Goal: Transaction & Acquisition: Purchase product/service

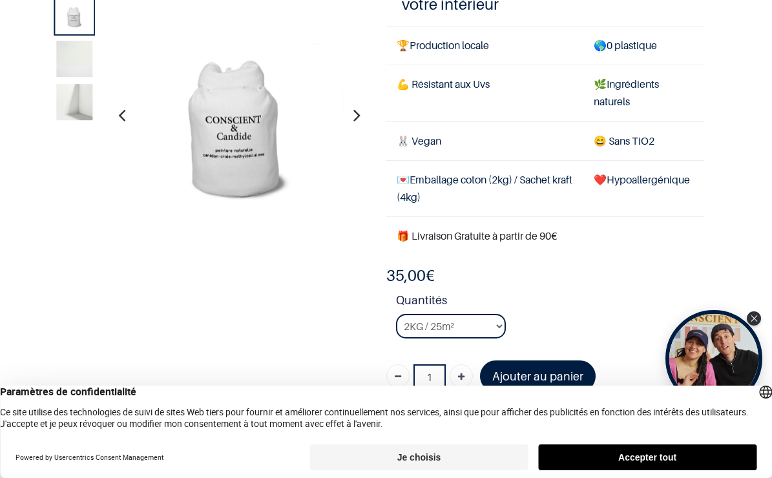
scroll to position [97, 0]
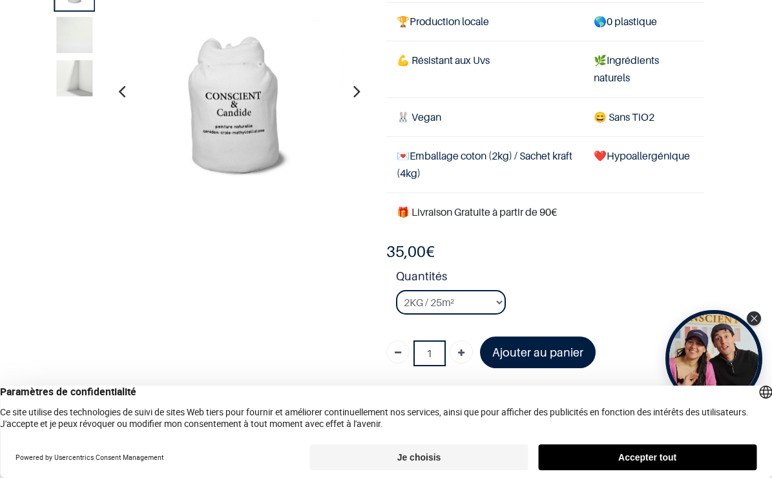
click at [618, 463] on button "Accepter tout" at bounding box center [647, 457] width 218 height 26
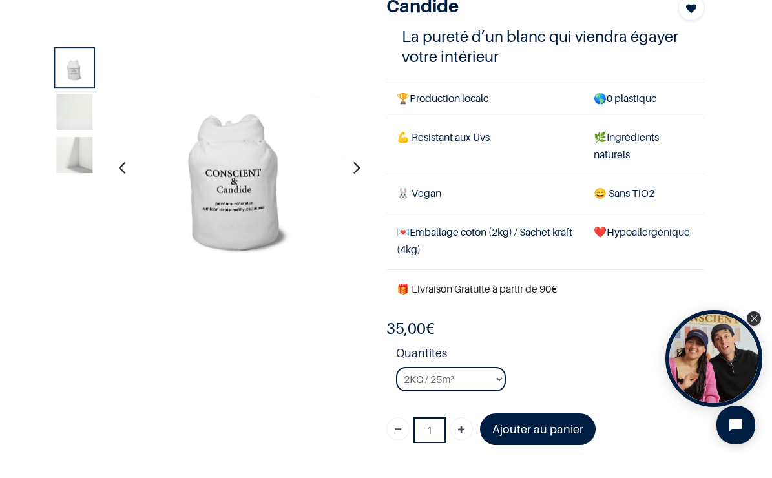
scroll to position [23, 0]
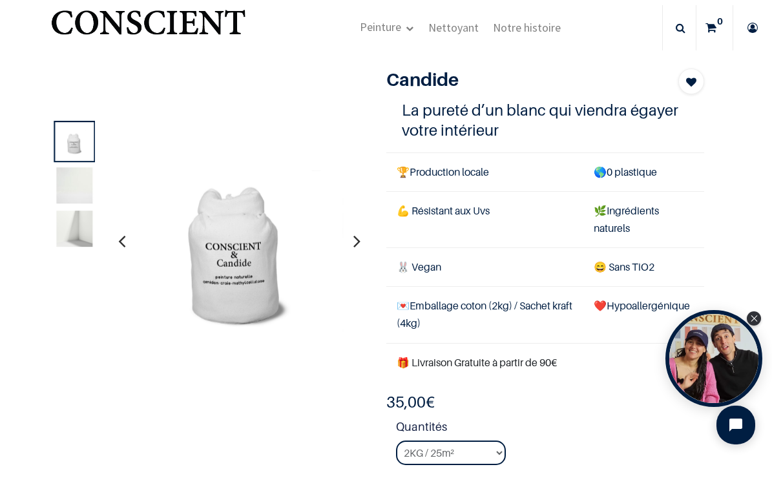
click at [358, 238] on icon "button" at bounding box center [356, 241] width 7 height 35
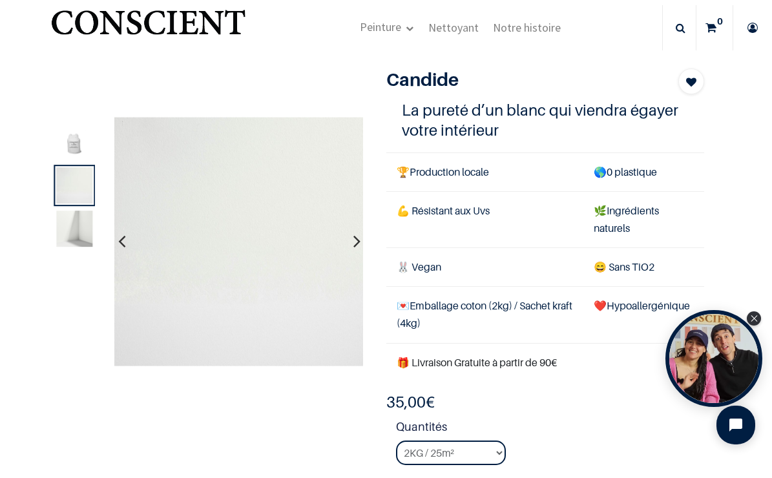
click at [361, 242] on button "button" at bounding box center [357, 242] width 20 height 48
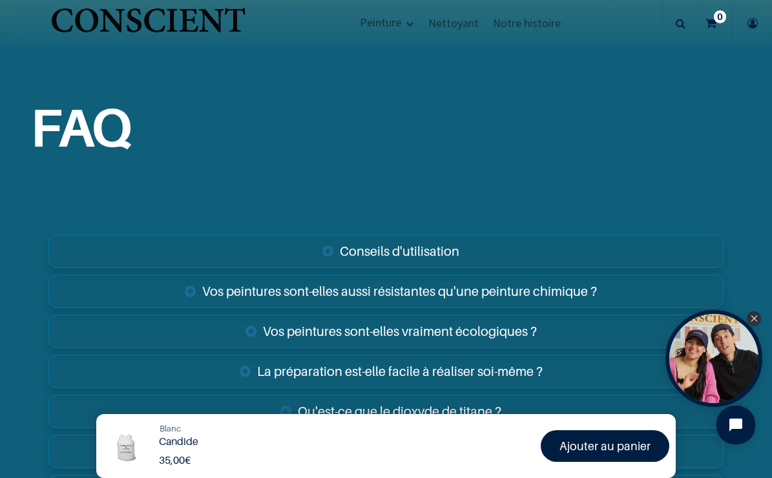
scroll to position [1950, 0]
